Goal: Information Seeking & Learning: Learn about a topic

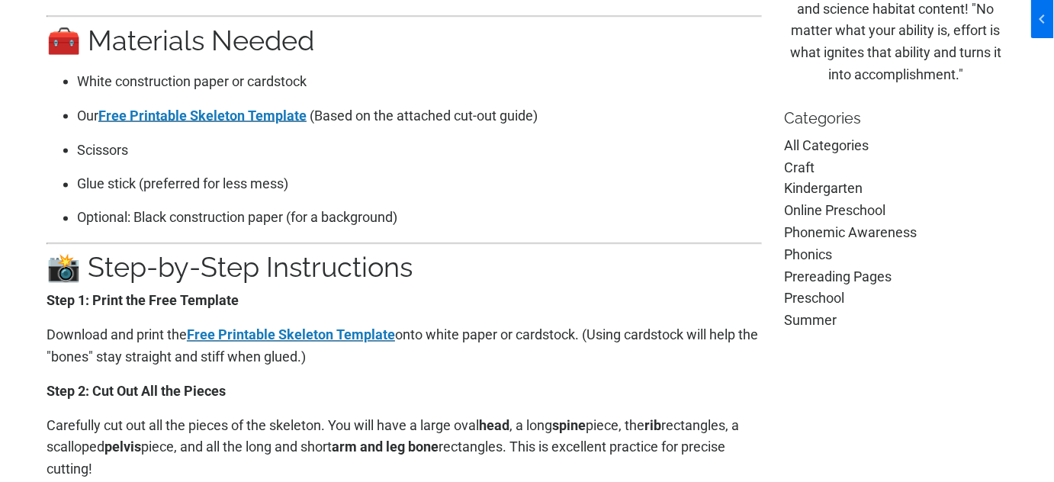
scroll to position [970, 0]
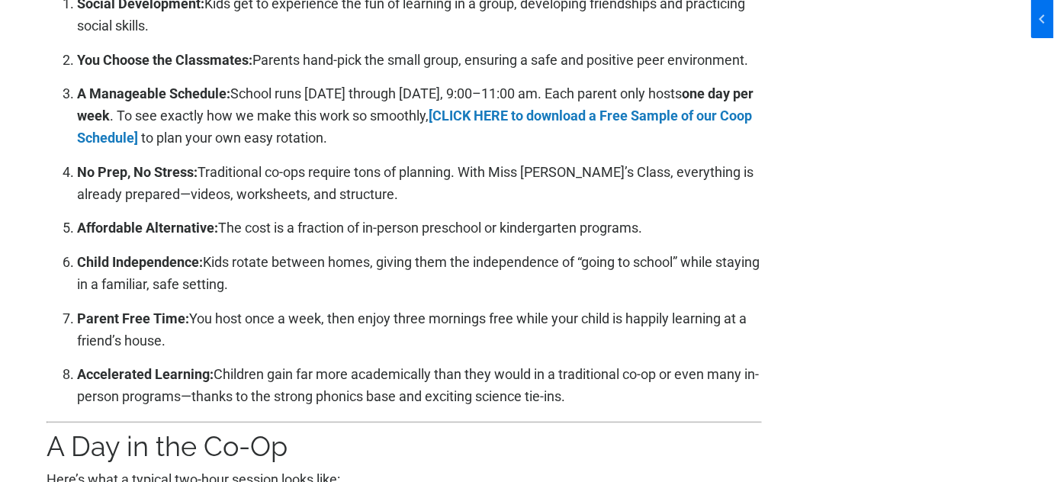
scroll to position [1940, 0]
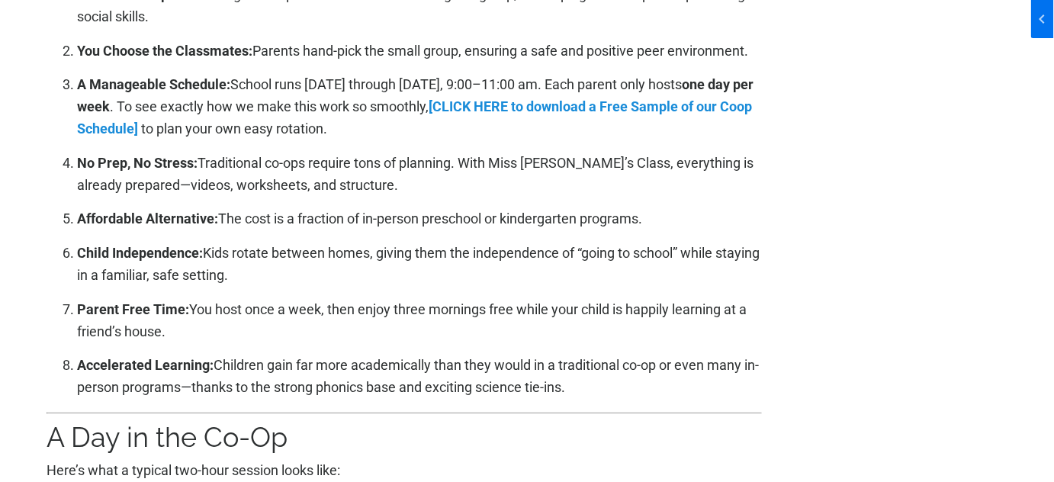
click at [550, 98] on link "[CLICK HERE to download a Free Sample of our Coop Schedule]" at bounding box center [414, 117] width 675 height 38
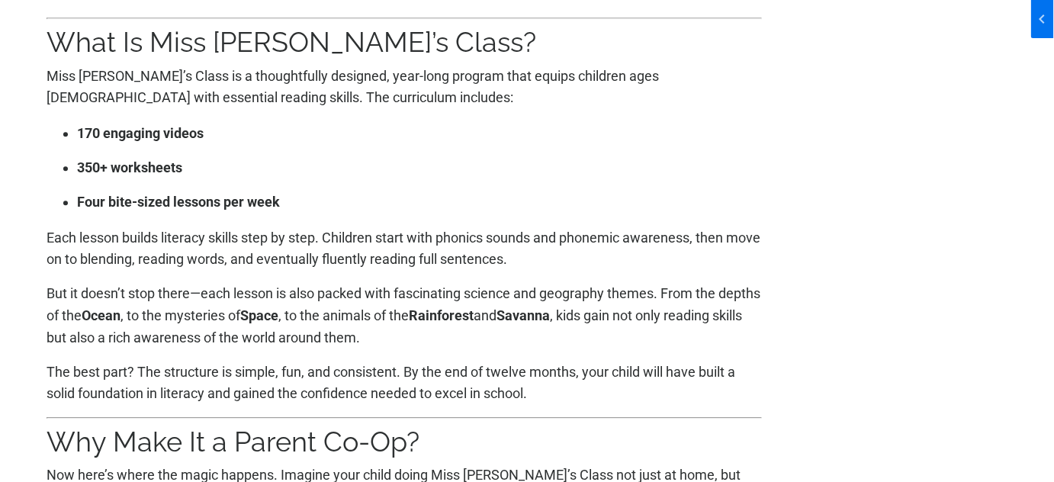
scroll to position [1247, 0]
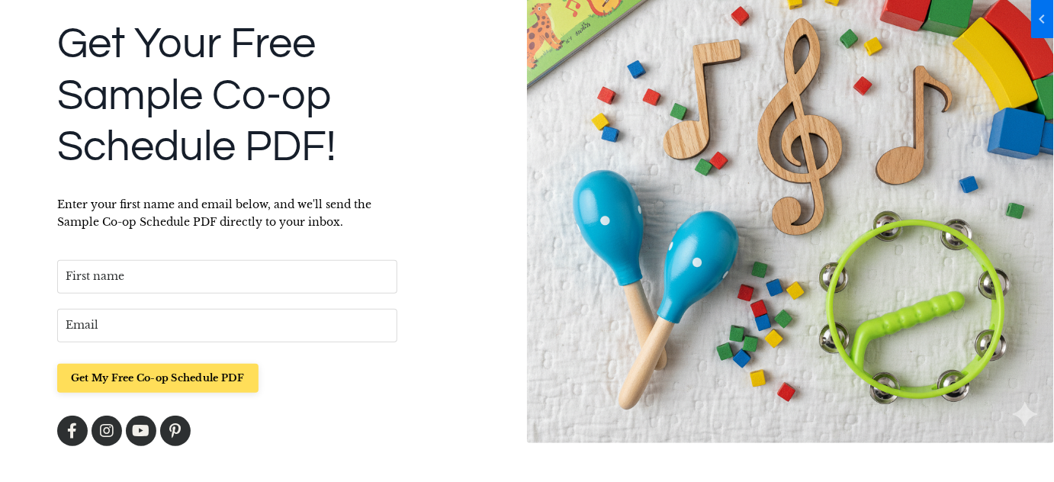
scroll to position [242, 0]
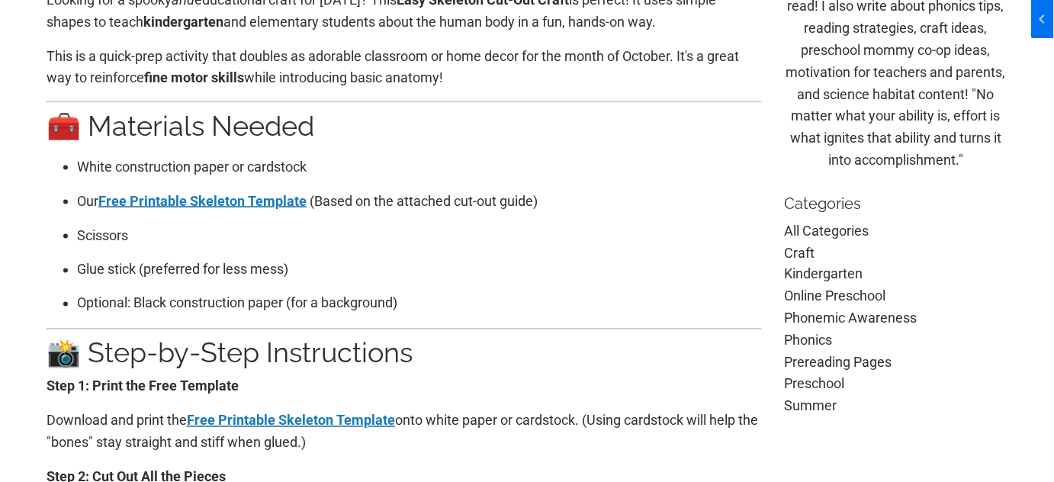
scroll to position [554, 0]
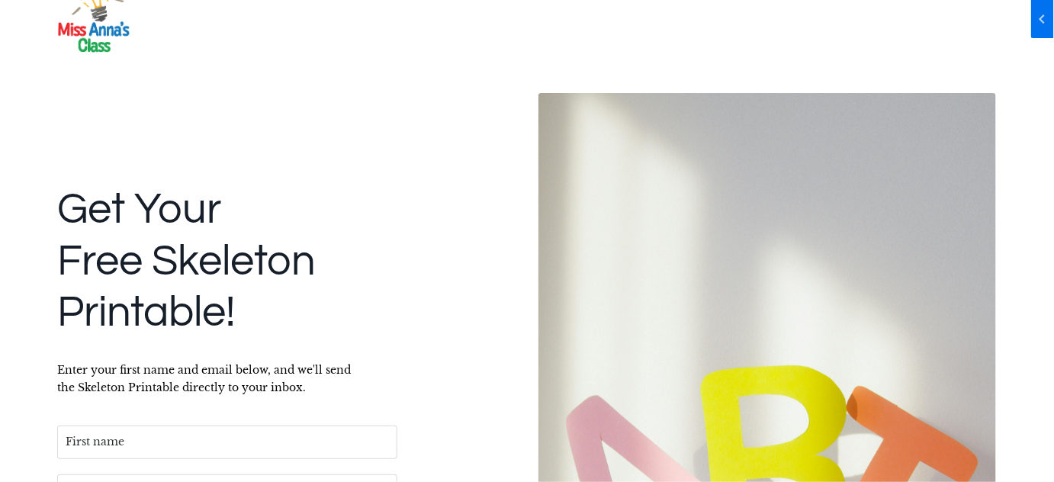
scroll to position [207, 0]
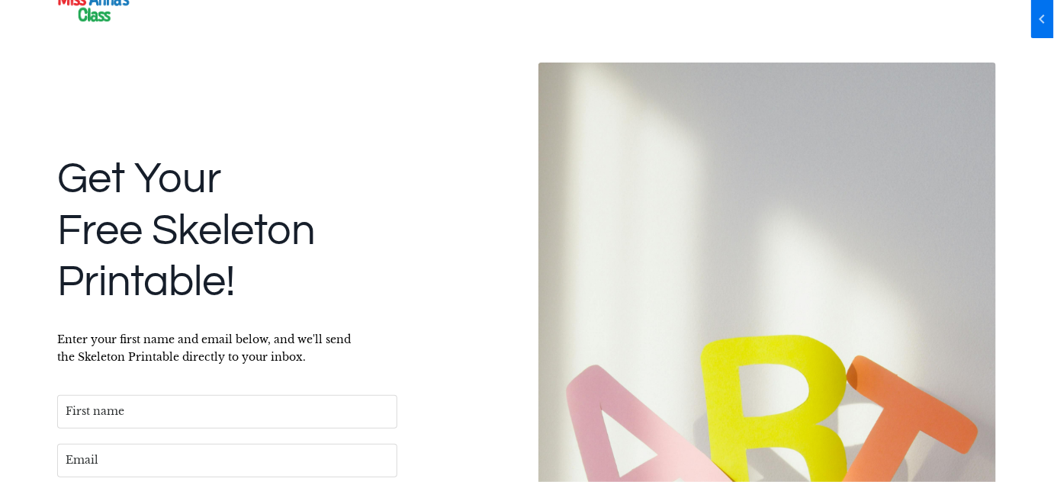
scroll to position [207, 0]
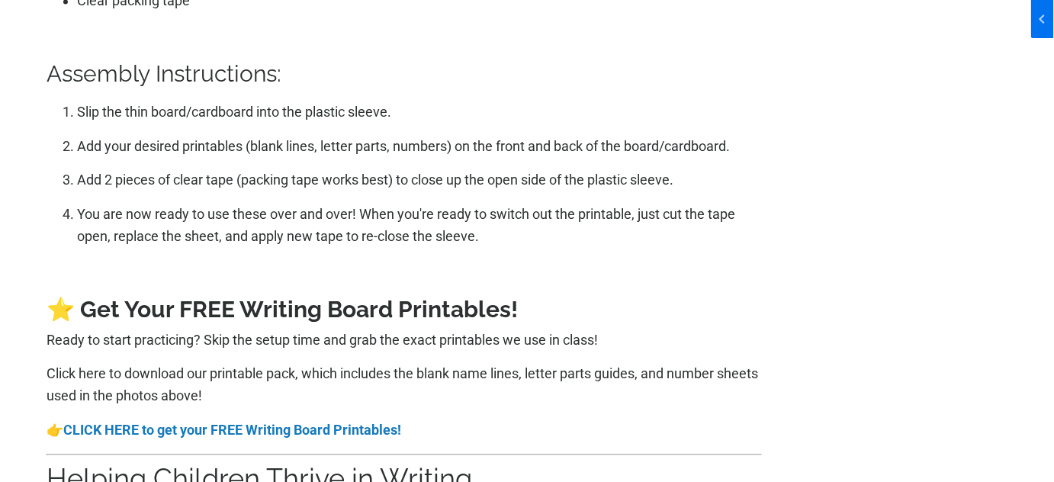
scroll to position [3118, 0]
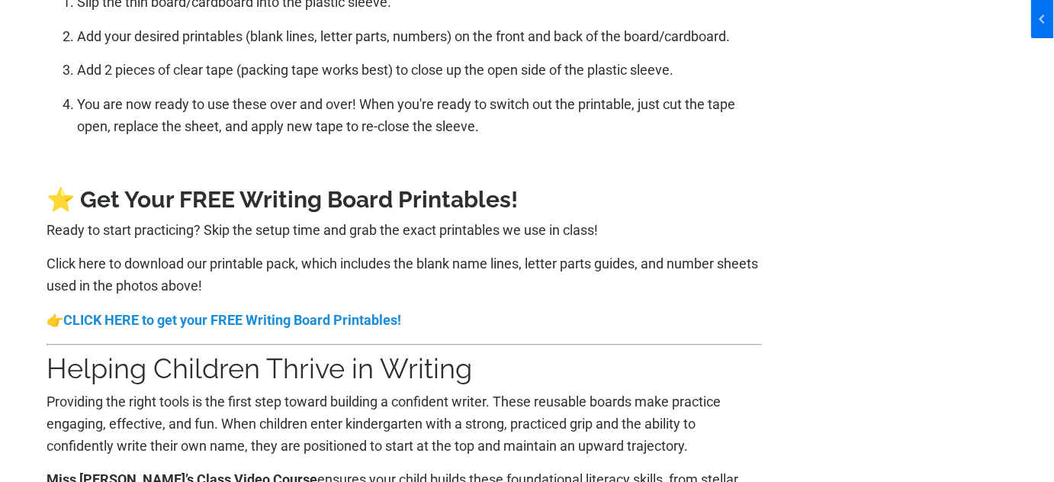
click at [271, 319] on strong "CLICK HERE to get your FREE Writing Board Printables!" at bounding box center [232, 320] width 338 height 16
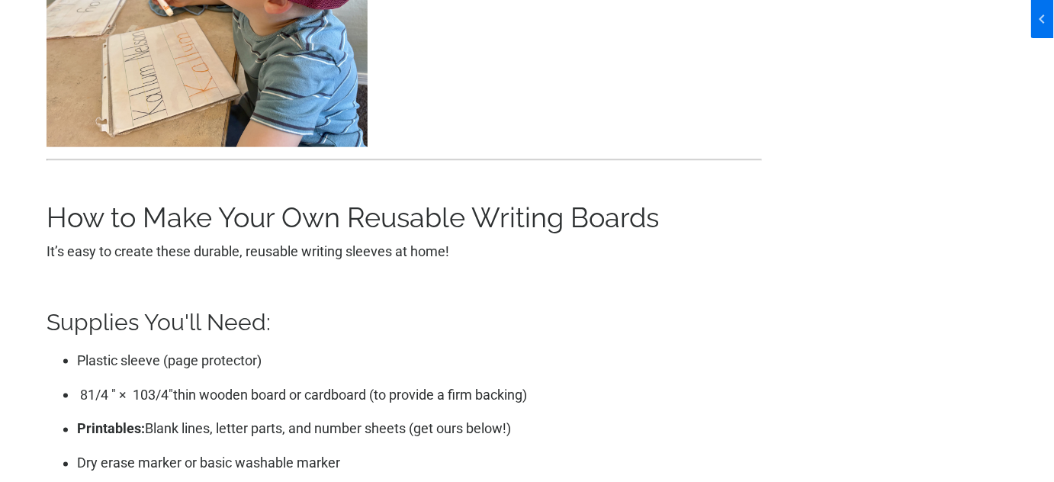
scroll to position [2425, 0]
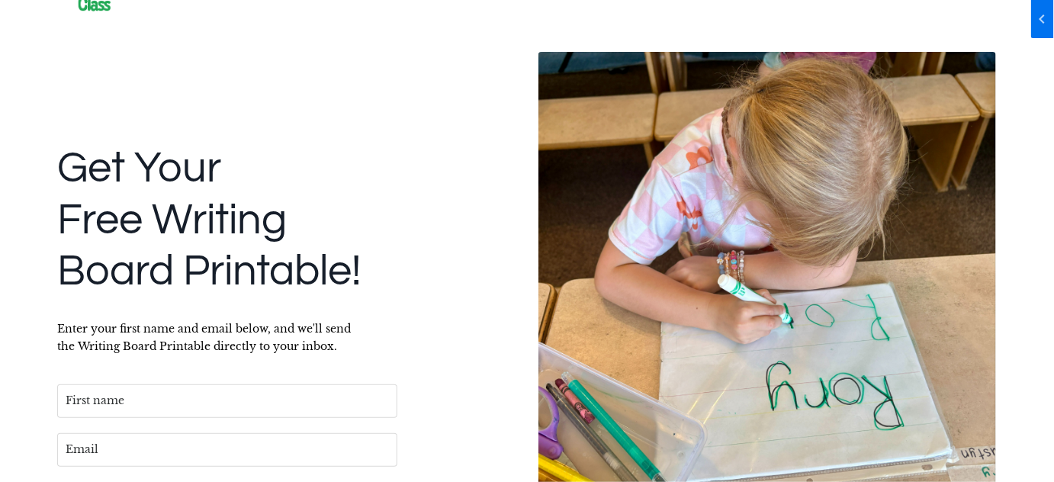
scroll to position [207, 0]
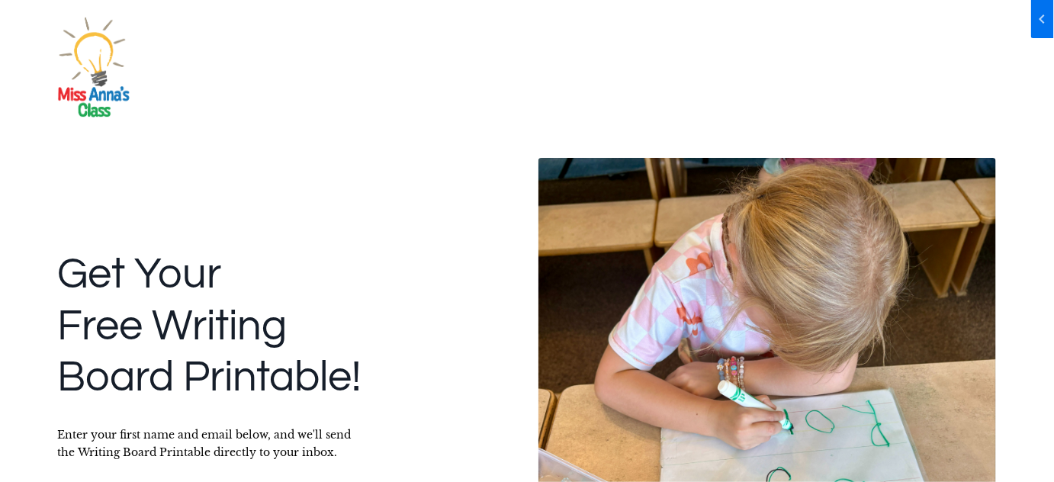
scroll to position [207, 0]
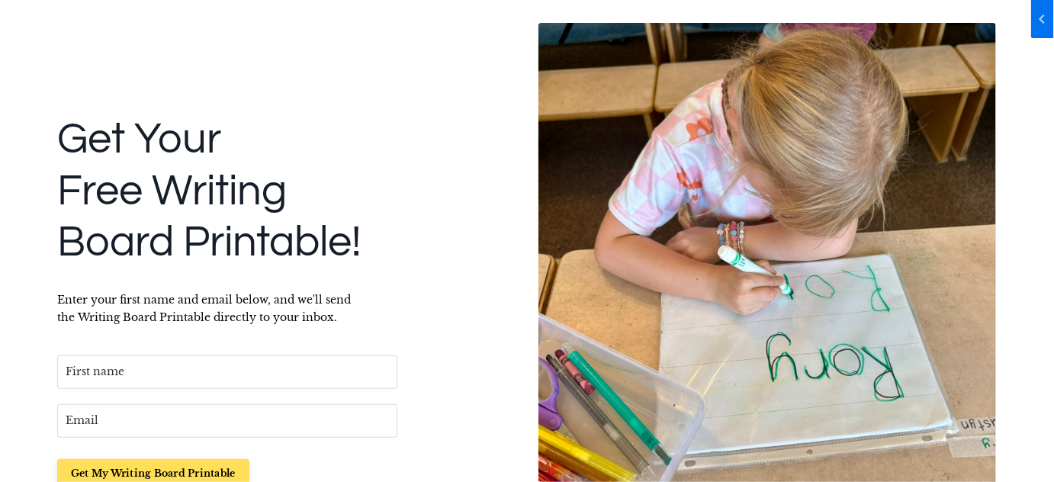
scroll to position [242, 0]
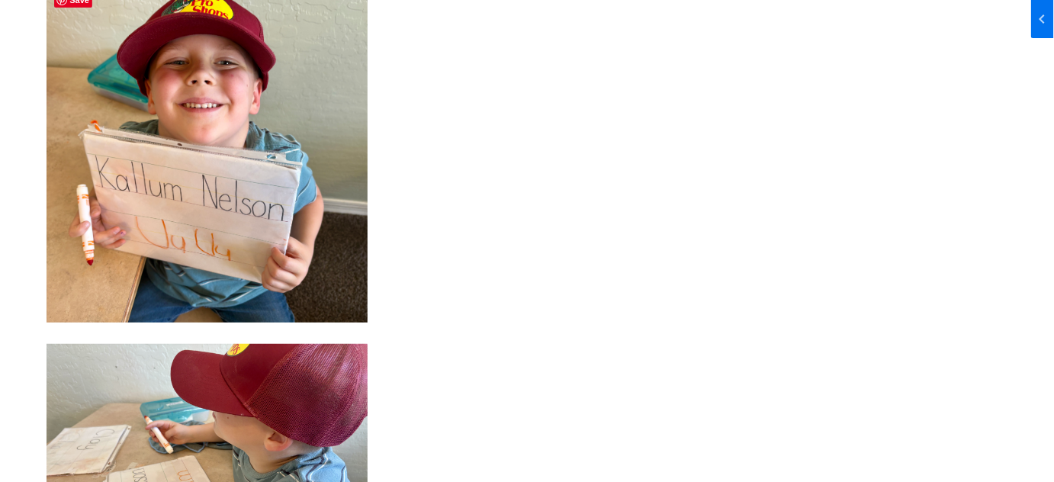
scroll to position [1871, 0]
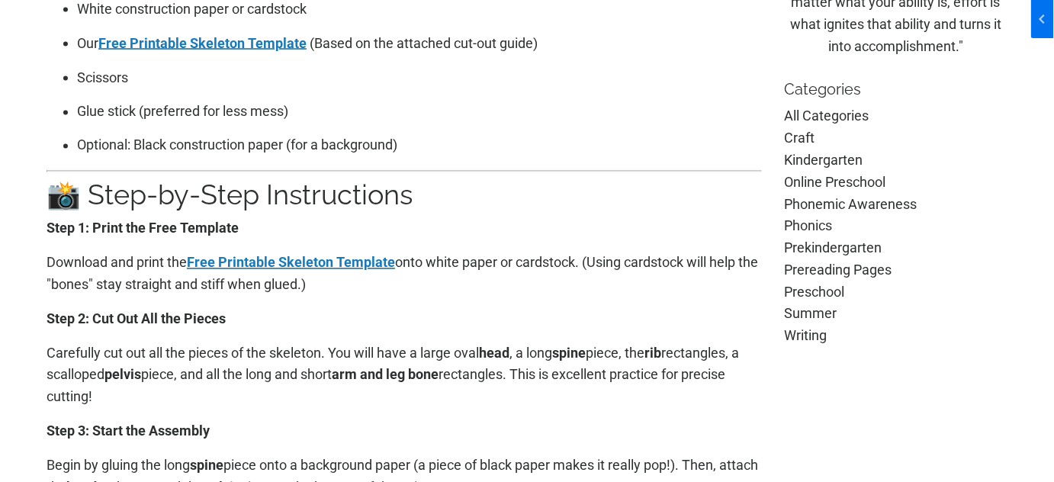
scroll to position [900, 0]
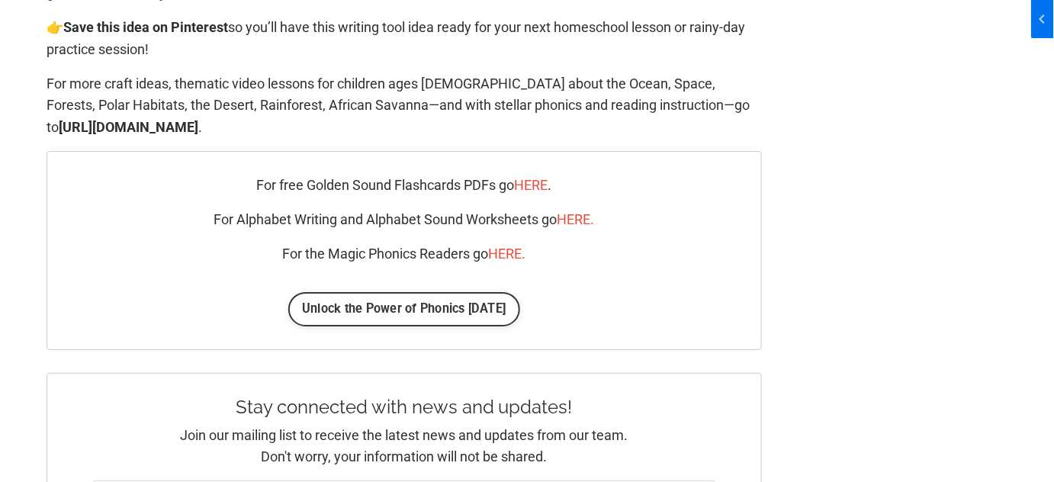
scroll to position [3742, 0]
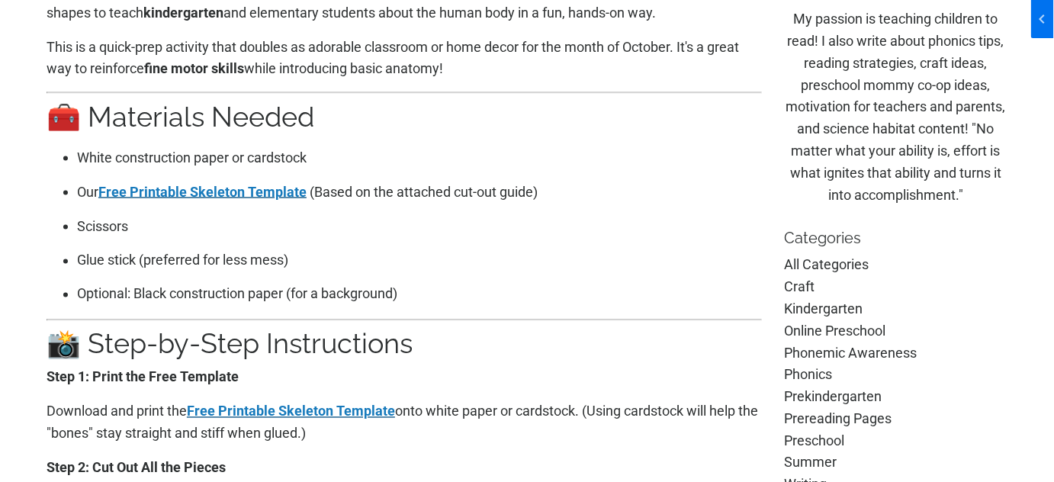
scroll to position [900, 0]
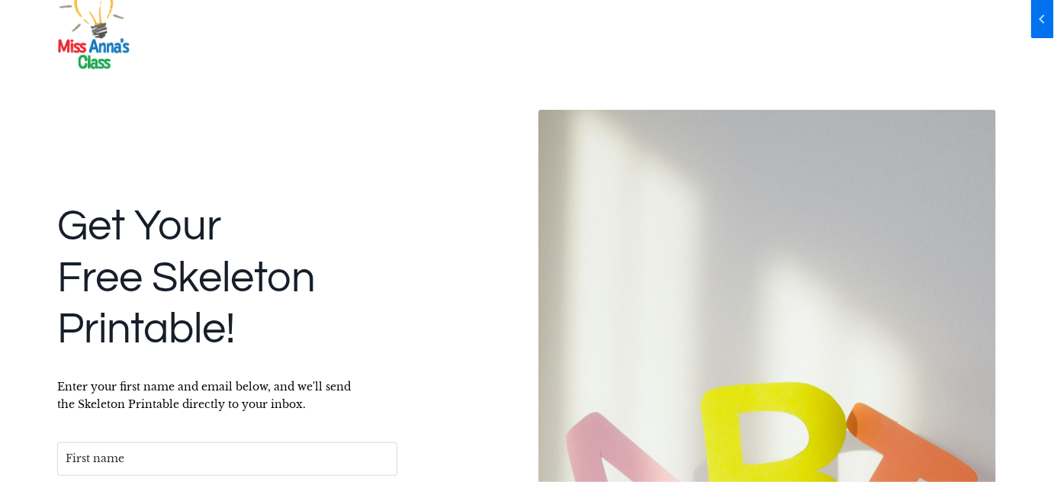
scroll to position [69, 0]
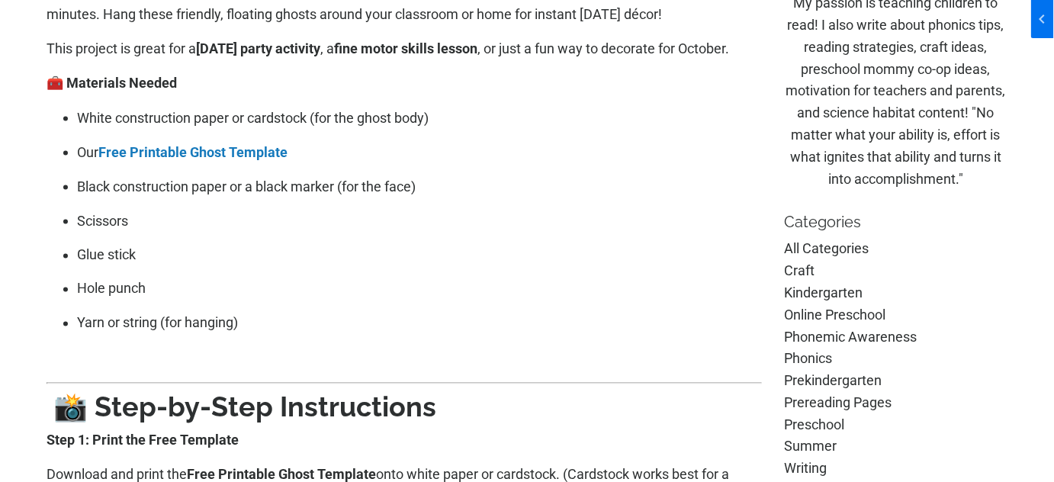
scroll to position [624, 0]
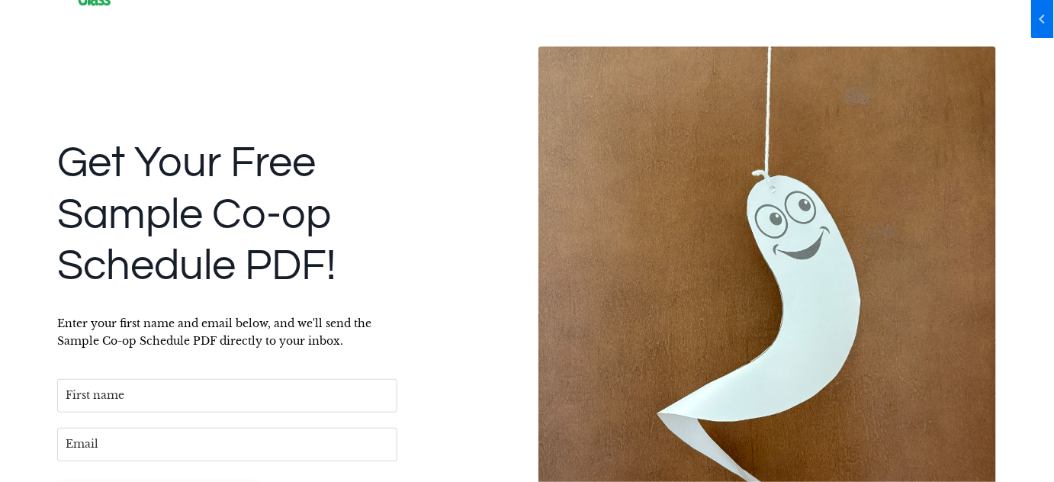
scroll to position [207, 0]
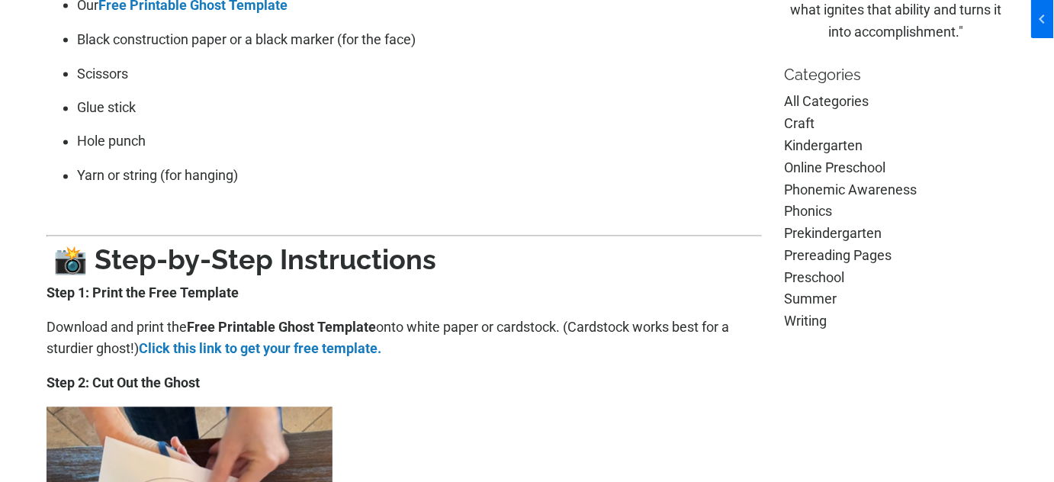
scroll to position [970, 0]
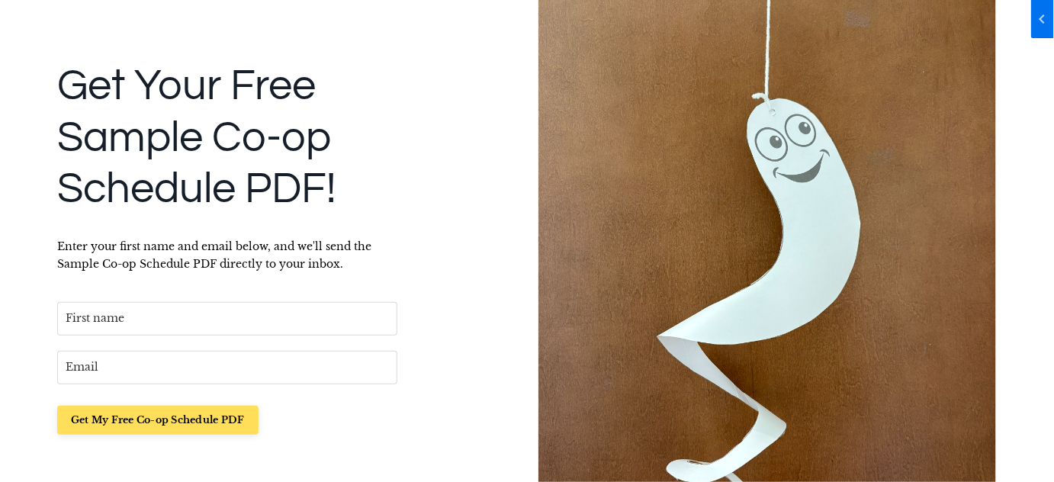
scroll to position [138, 0]
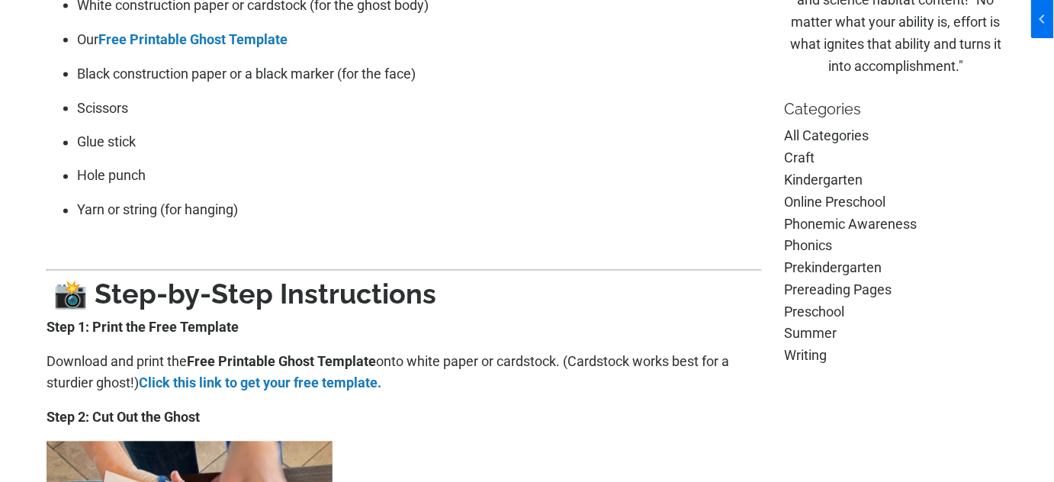
scroll to position [1039, 0]
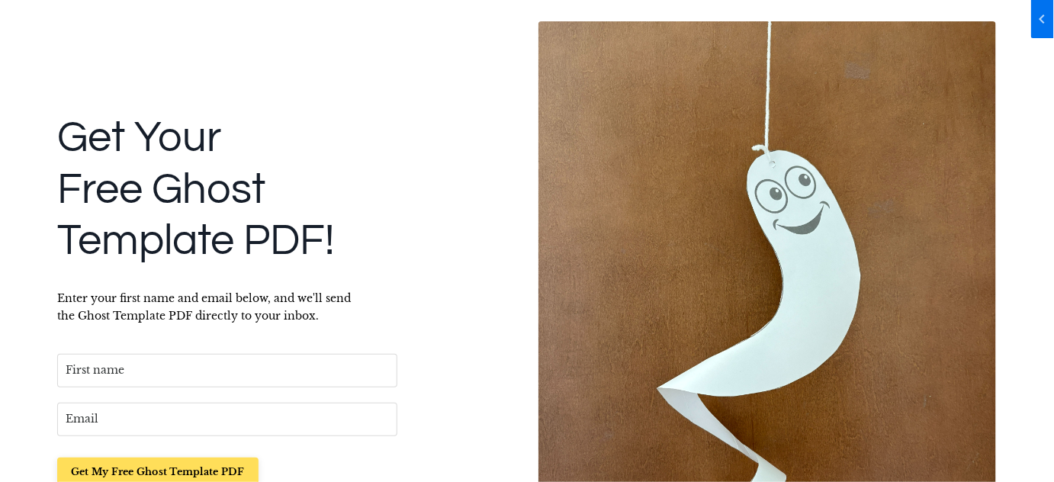
scroll to position [120, 0]
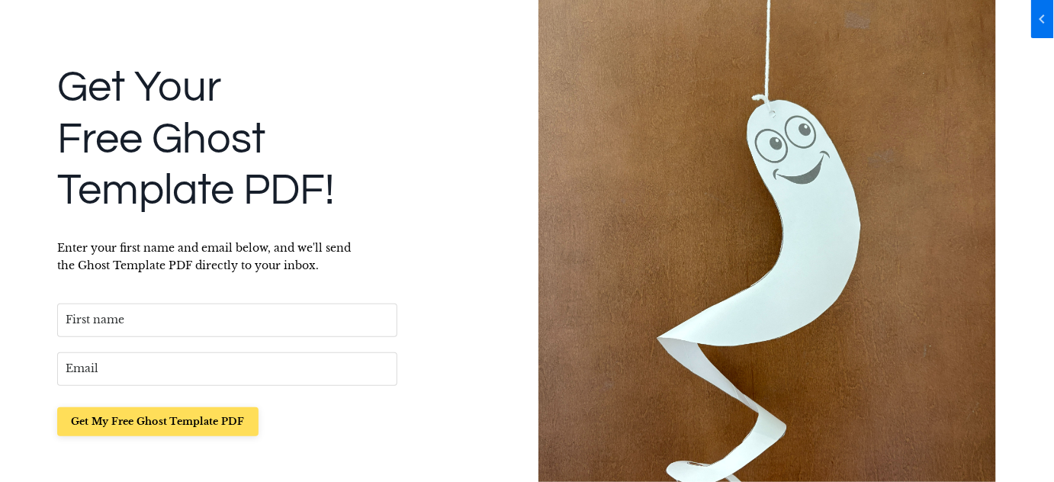
scroll to position [277, 0]
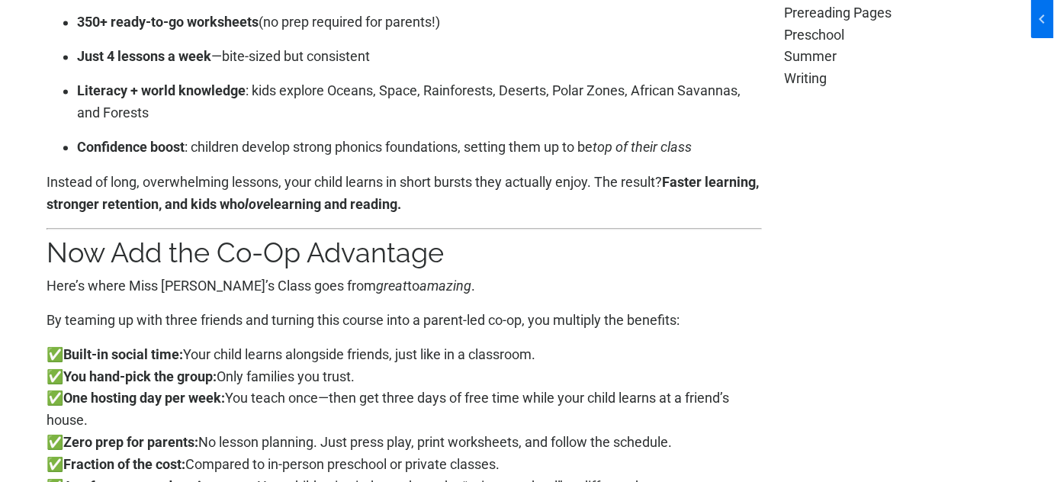
scroll to position [1108, 0]
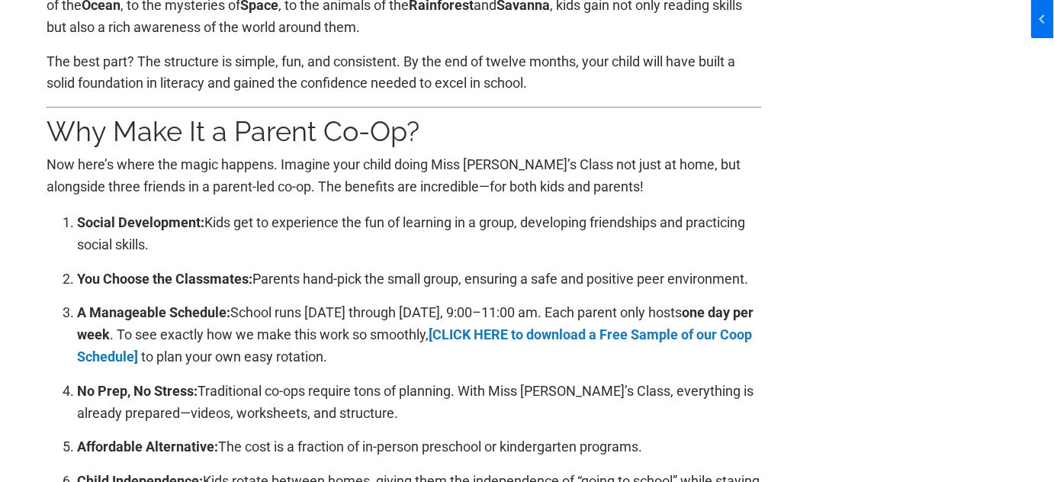
scroll to position [1801, 0]
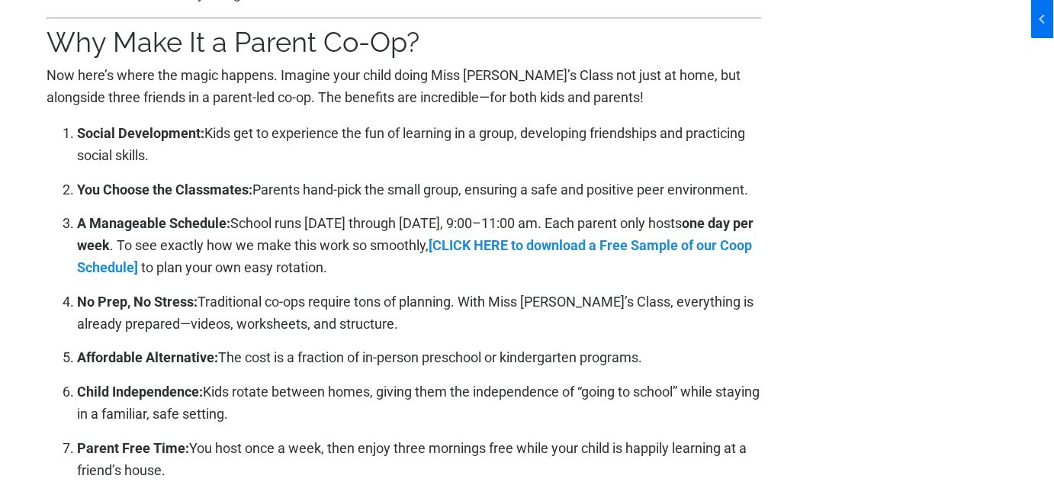
click at [576, 237] on link "[CLICK HERE to download a Free Sample of our Coop Schedule]" at bounding box center [414, 256] width 675 height 38
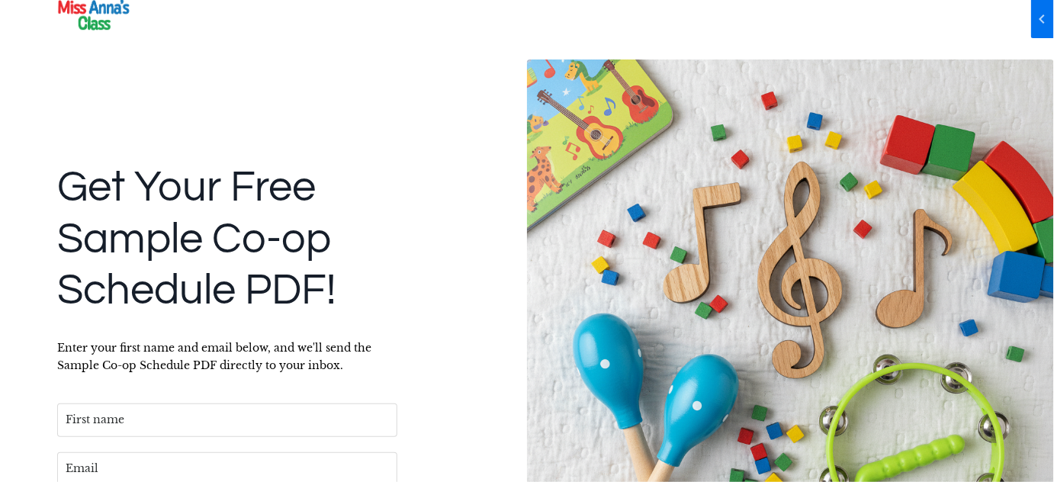
scroll to position [242, 0]
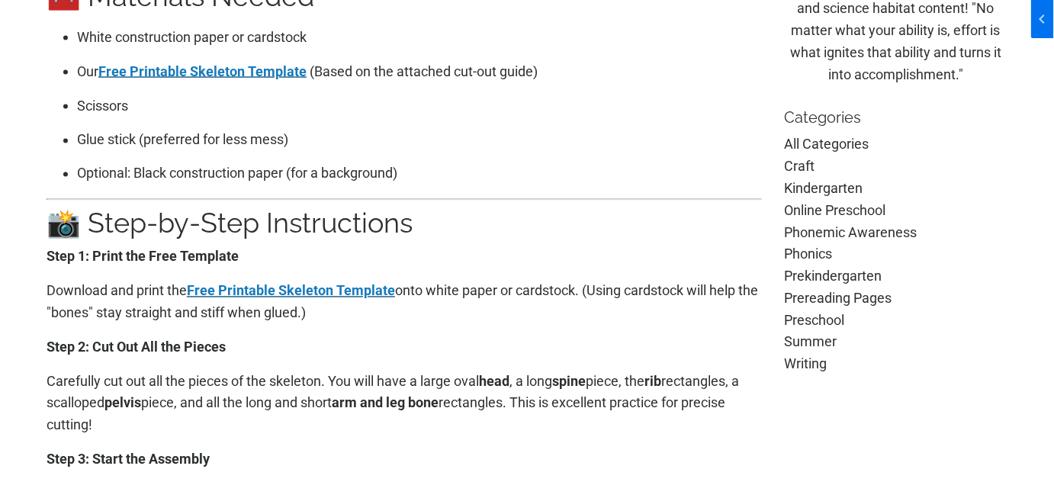
scroll to position [762, 0]
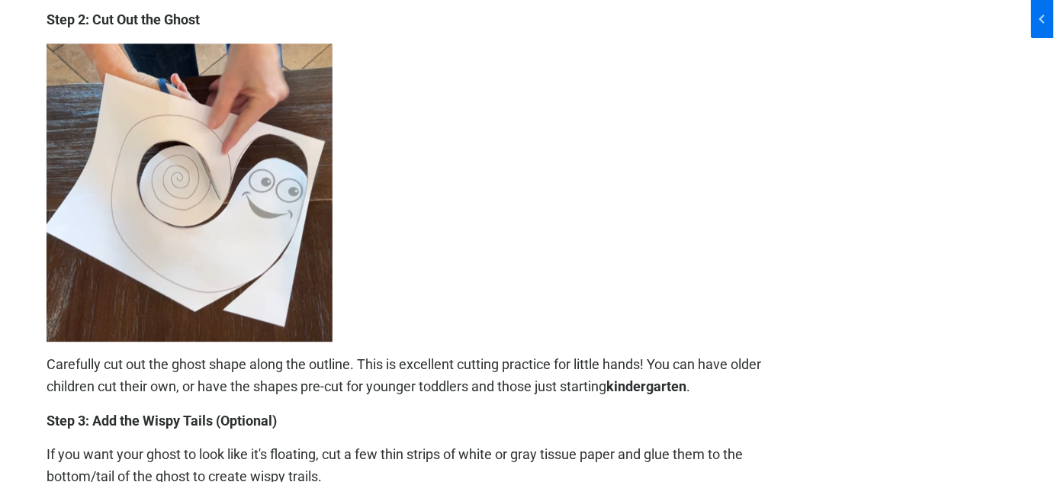
scroll to position [1252, 0]
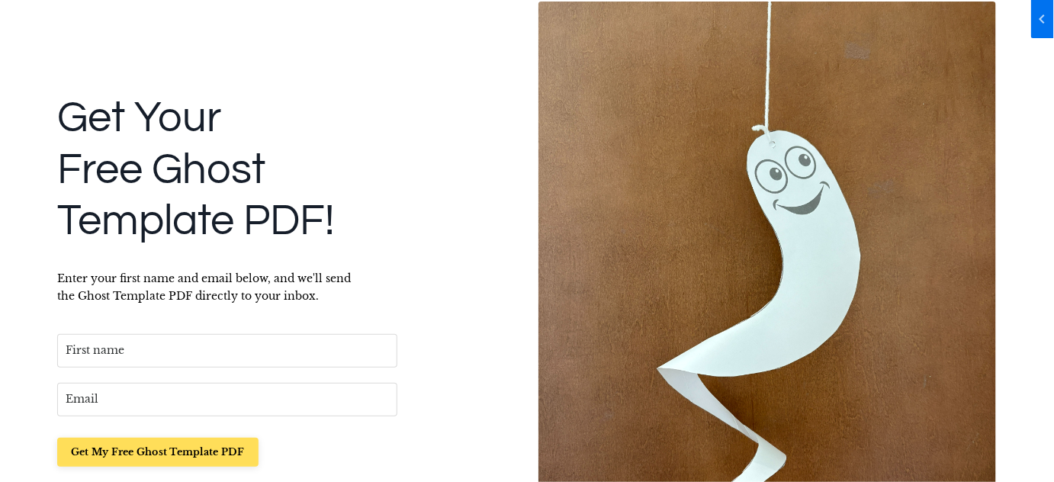
scroll to position [328, 0]
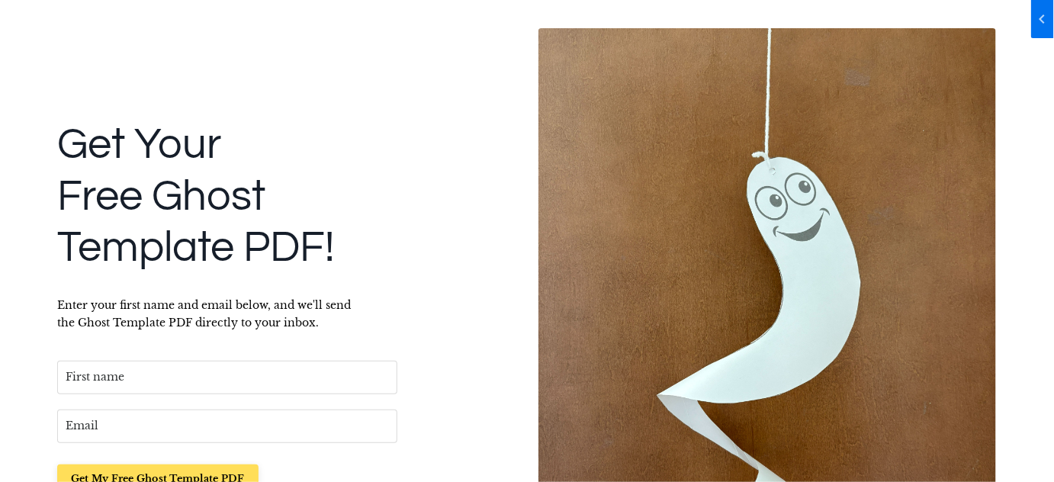
scroll to position [207, 0]
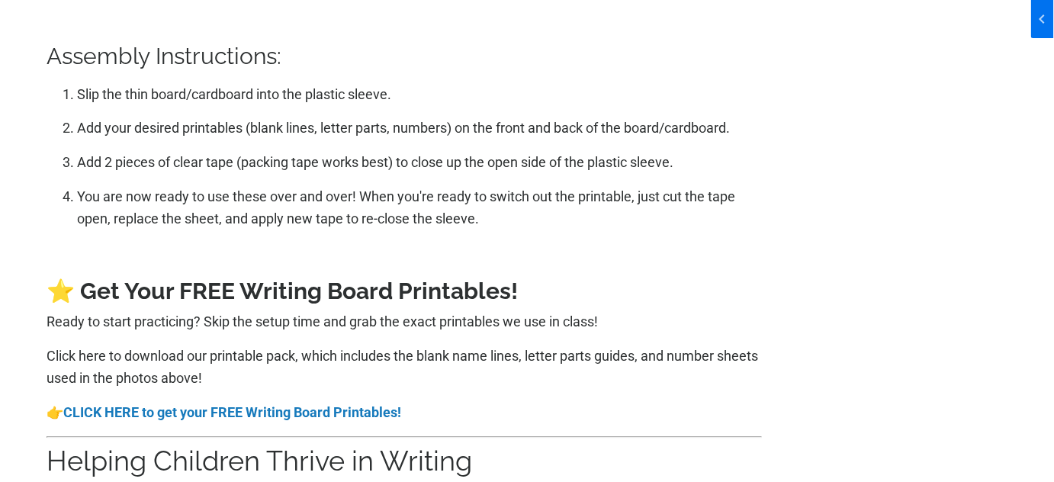
scroll to position [3118, 0]
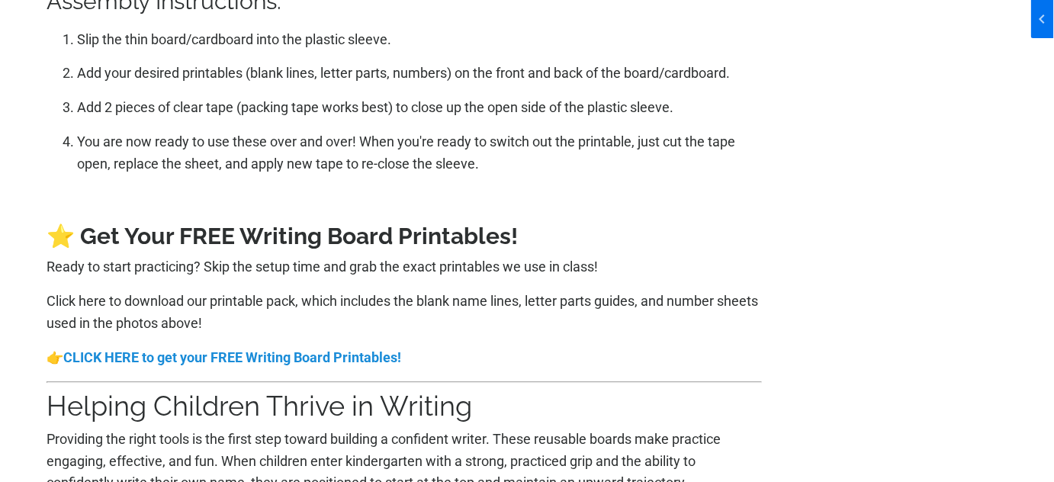
click at [287, 357] on strong "CLICK HERE to get your FREE Writing Board Printables!" at bounding box center [232, 357] width 338 height 16
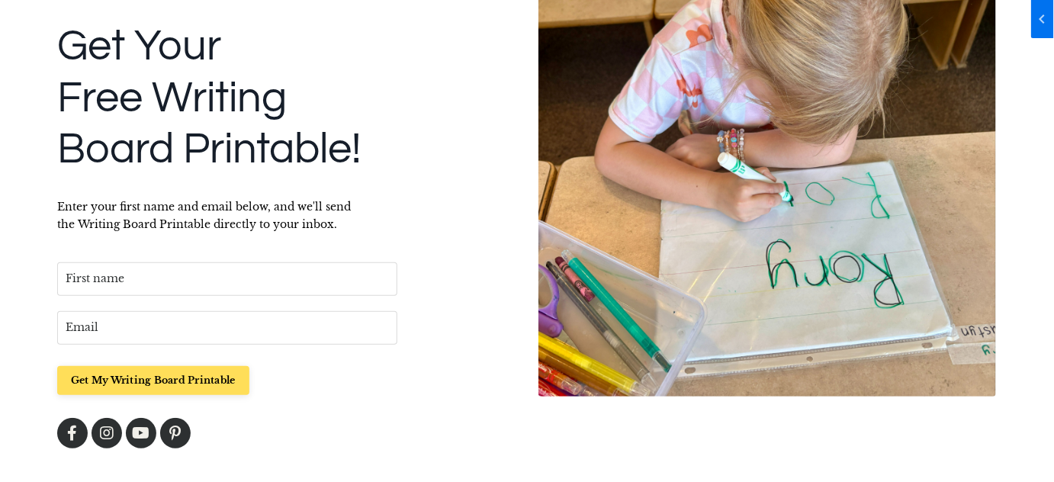
scroll to position [242, 0]
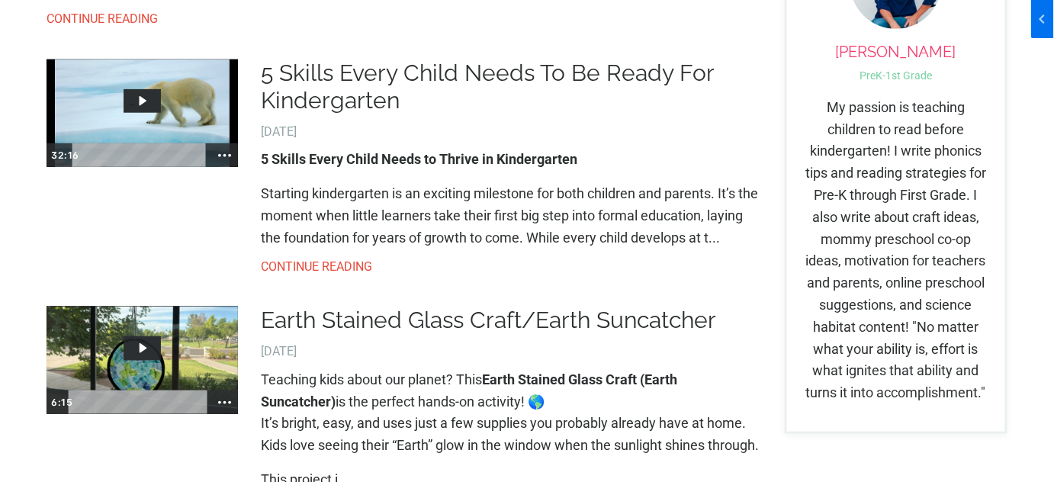
scroll to position [346, 0]
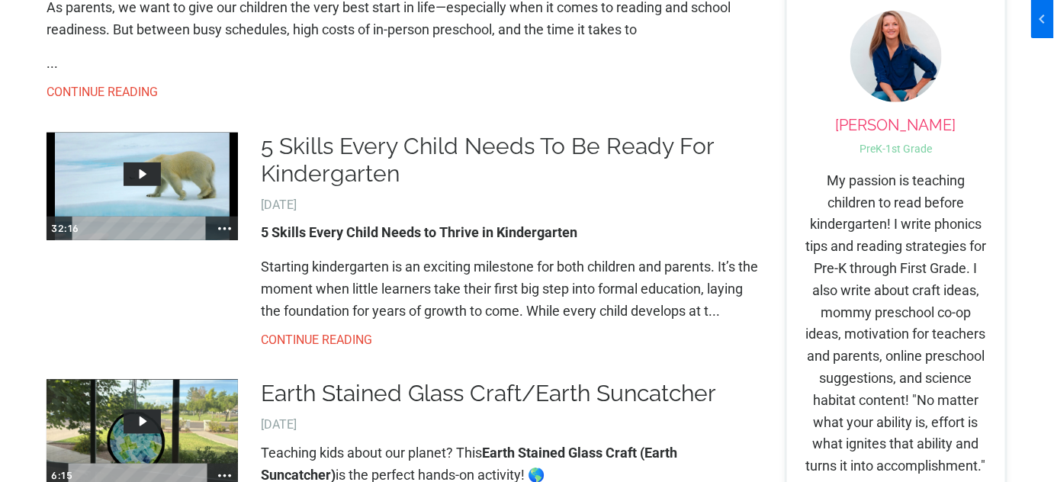
click at [720, 179] on link "5 Skills Every Child Needs To Be Ready For Kindergarten" at bounding box center [511, 160] width 500 height 55
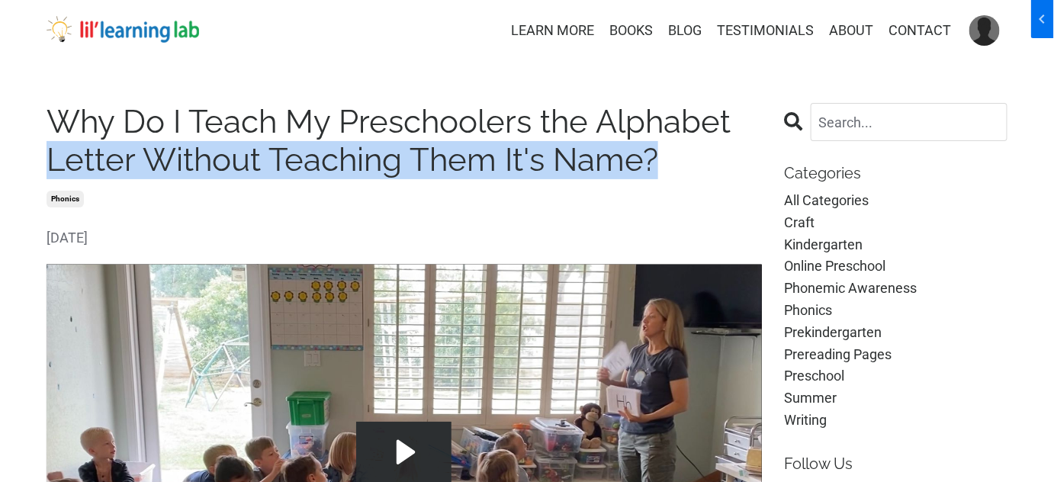
drag, startPoint x: 678, startPoint y: 161, endPoint x: 24, endPoint y: 149, distance: 654.2
copy h1 "Letter Without Teaching Them It's Name?"
